Goal: Task Accomplishment & Management: Complete application form

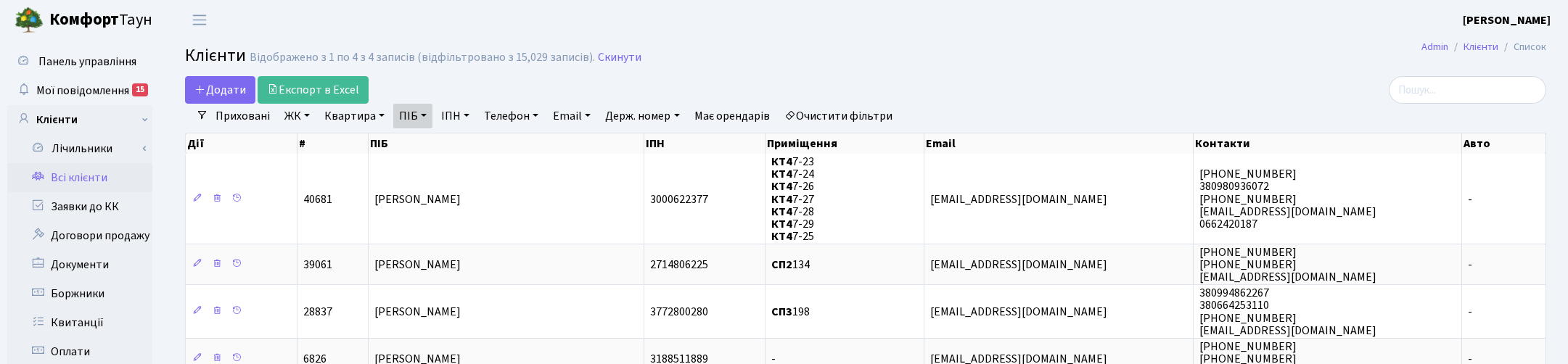
select select "25"
click at [422, 114] on link "ПІБ" at bounding box center [413, 117] width 39 height 25
click at [356, 115] on link "Квартира" at bounding box center [354, 117] width 72 height 25
click at [370, 140] on input "text" at bounding box center [362, 144] width 85 height 28
click at [430, 117] on link "ПІБ" at bounding box center [413, 117] width 39 height 25
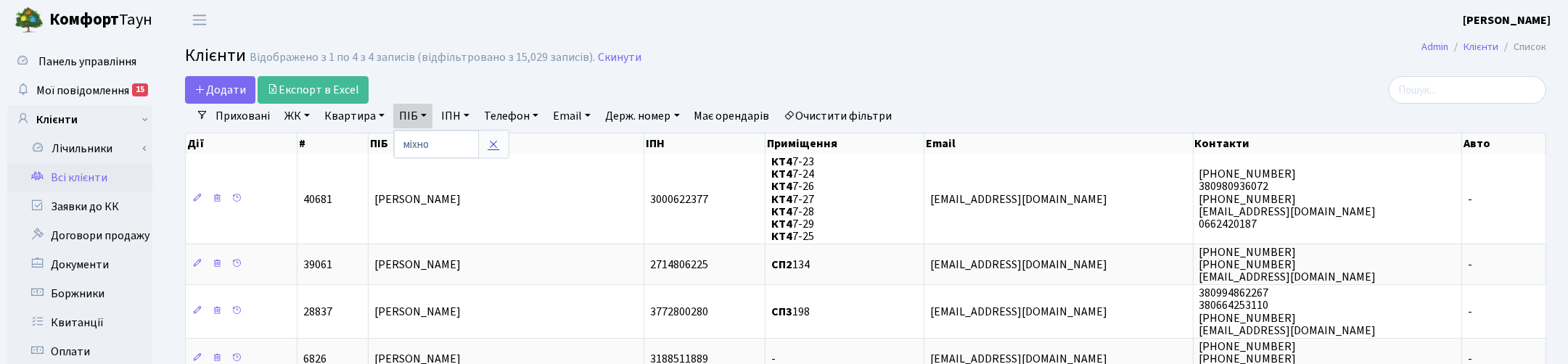
click at [493, 143] on icon at bounding box center [493, 144] width 12 height 12
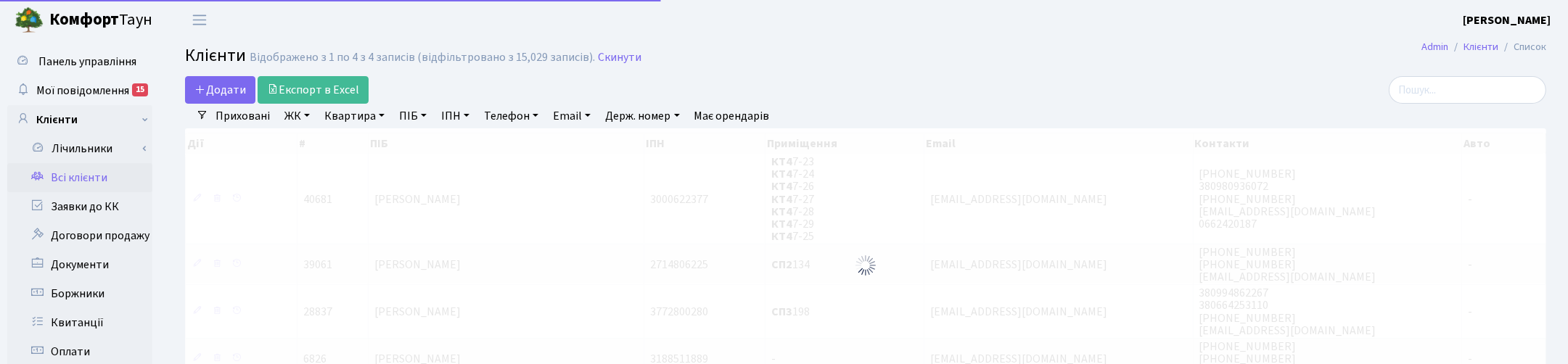
click at [356, 116] on link "Квартира" at bounding box center [354, 117] width 72 height 25
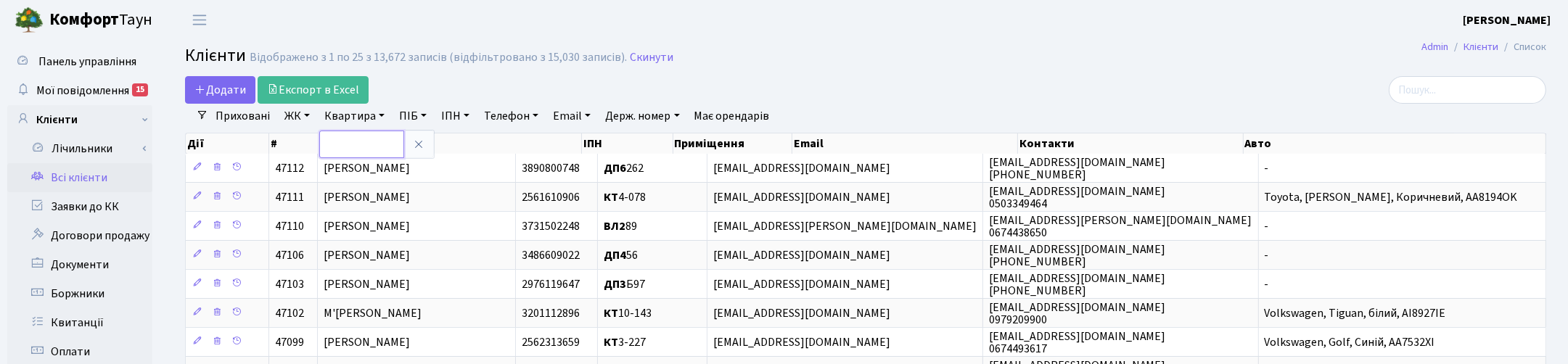
click at [378, 145] on input "text" at bounding box center [362, 144] width 85 height 28
type input "10-34"
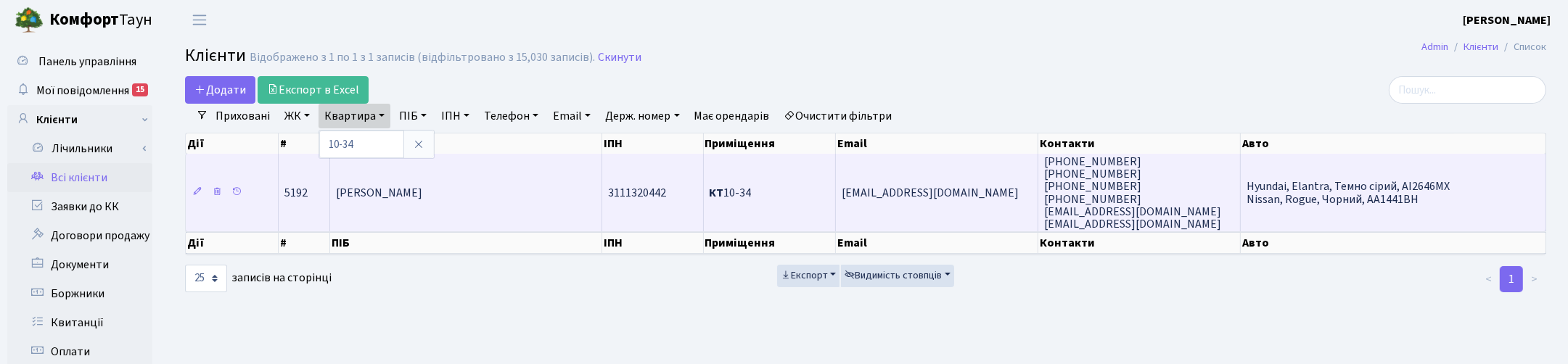
click at [406, 178] on td "[PERSON_NAME]" at bounding box center [466, 192] width 272 height 78
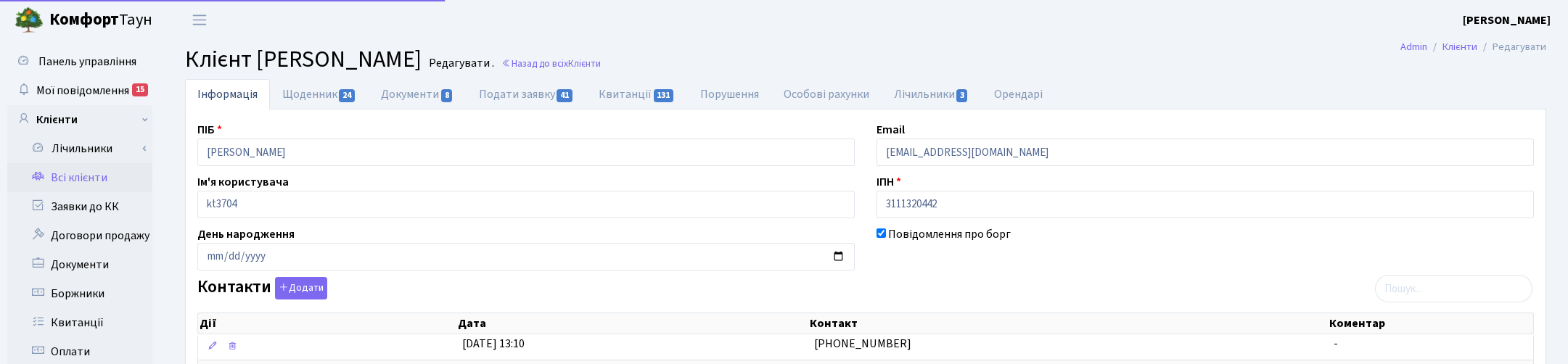
select select "25"
click at [534, 85] on link "Подати заявку 41" at bounding box center [526, 93] width 119 height 30
select select "25"
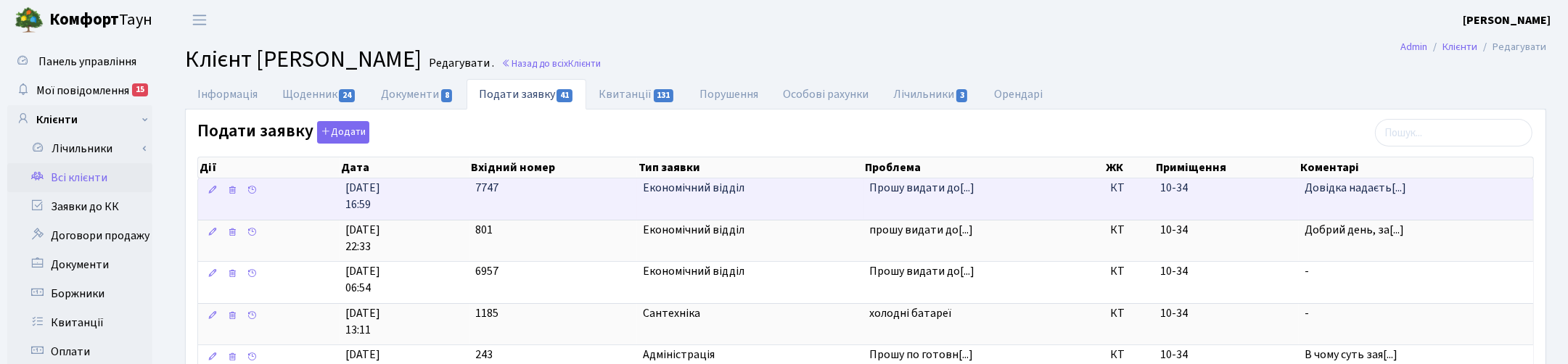
click at [672, 196] on span "Економічний відділ" at bounding box center [750, 188] width 214 height 17
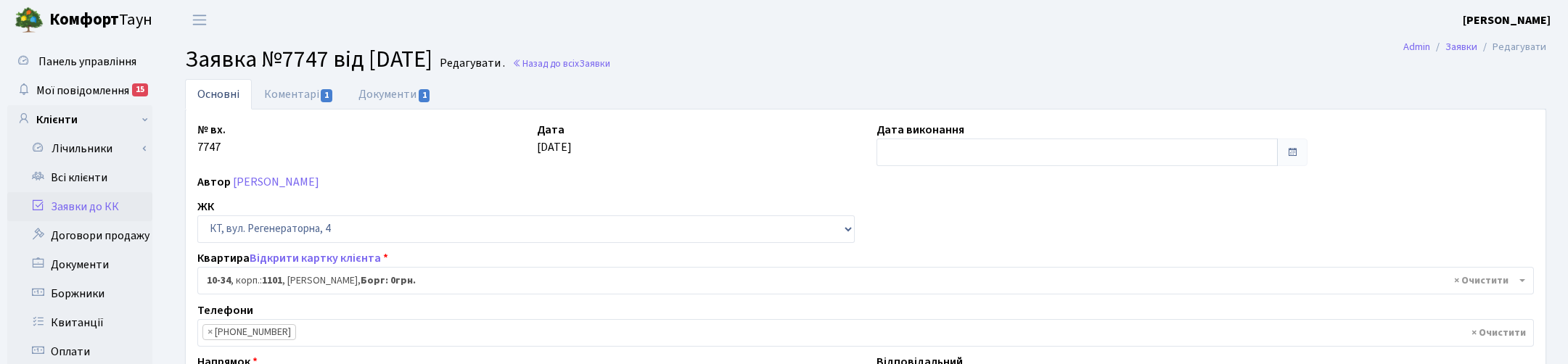
select select "6603"
select select "8"
click at [381, 94] on link "Документи 1" at bounding box center [395, 93] width 97 height 30
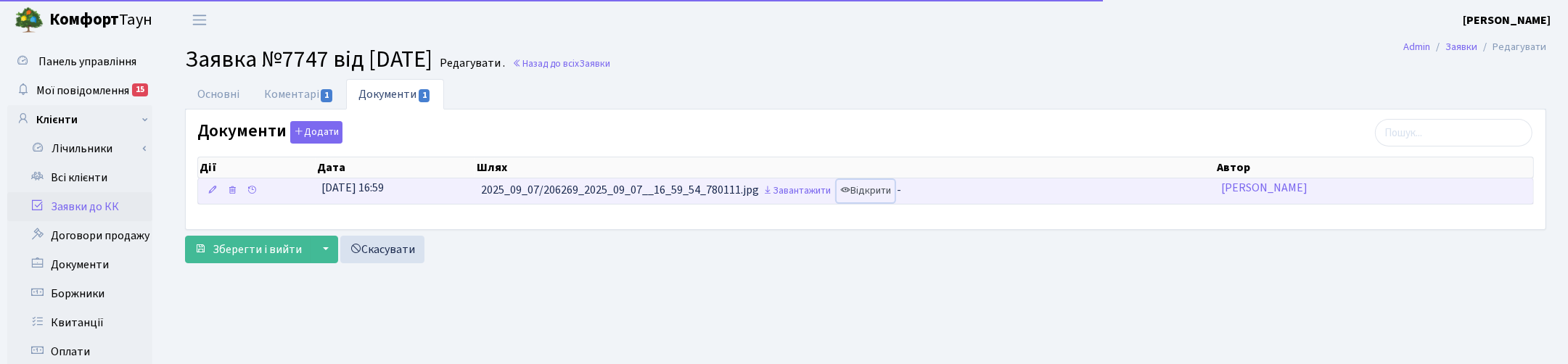
click at [873, 190] on link "Відкрити" at bounding box center [866, 191] width 58 height 22
